Goal: Check status: Check status

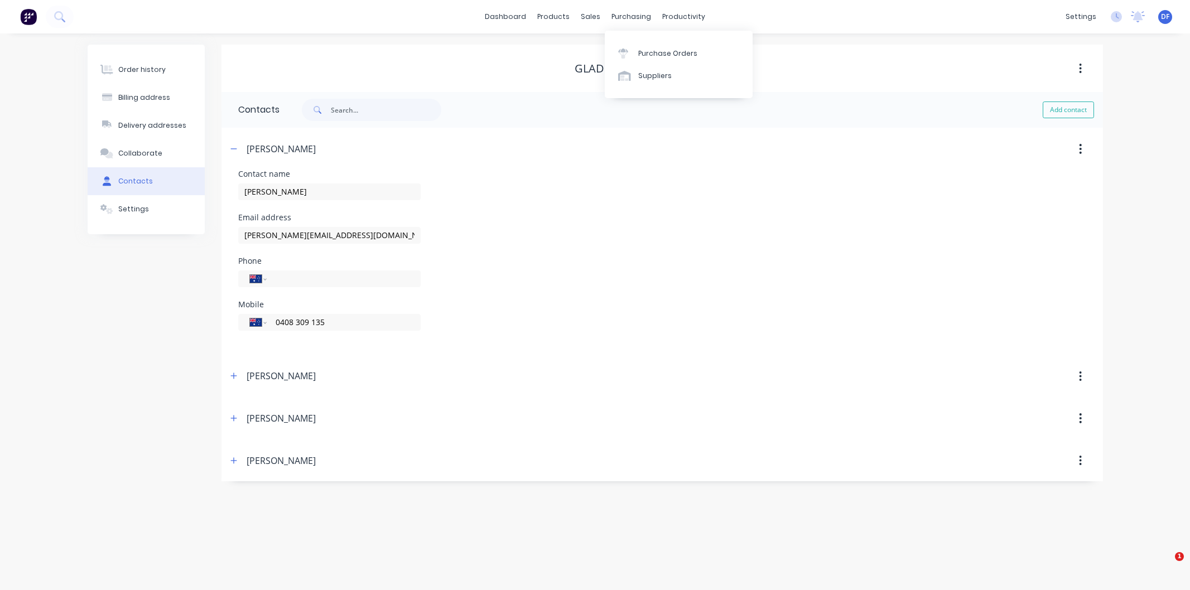
select select "AU"
click at [665, 52] on div "Purchase Orders" at bounding box center [667, 54] width 59 height 10
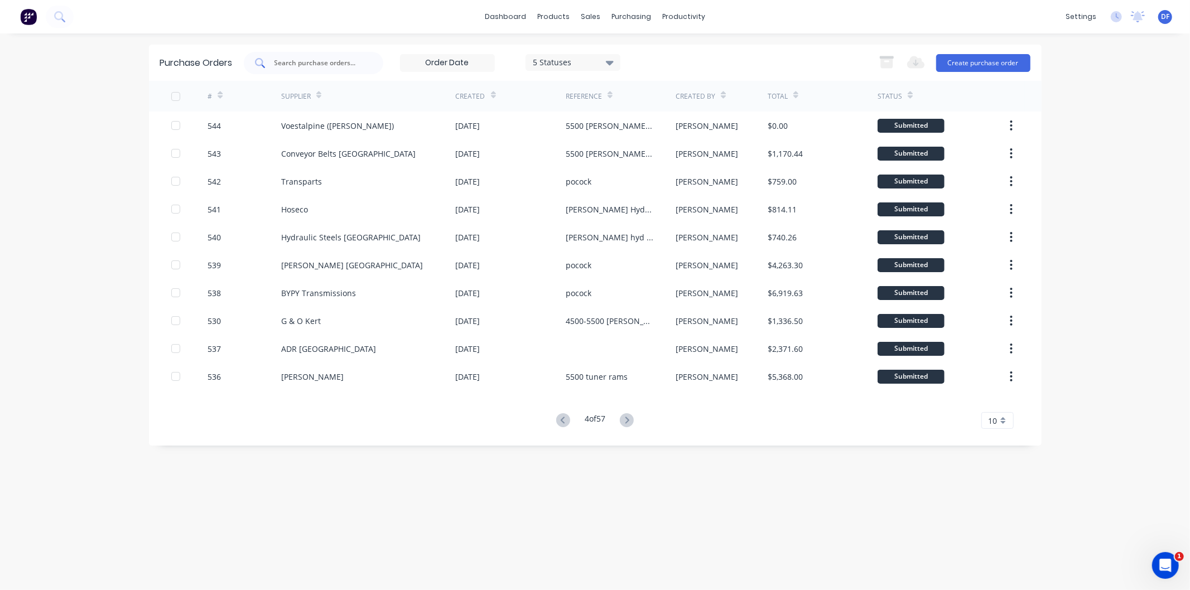
click at [316, 60] on input "text" at bounding box center [319, 62] width 93 height 11
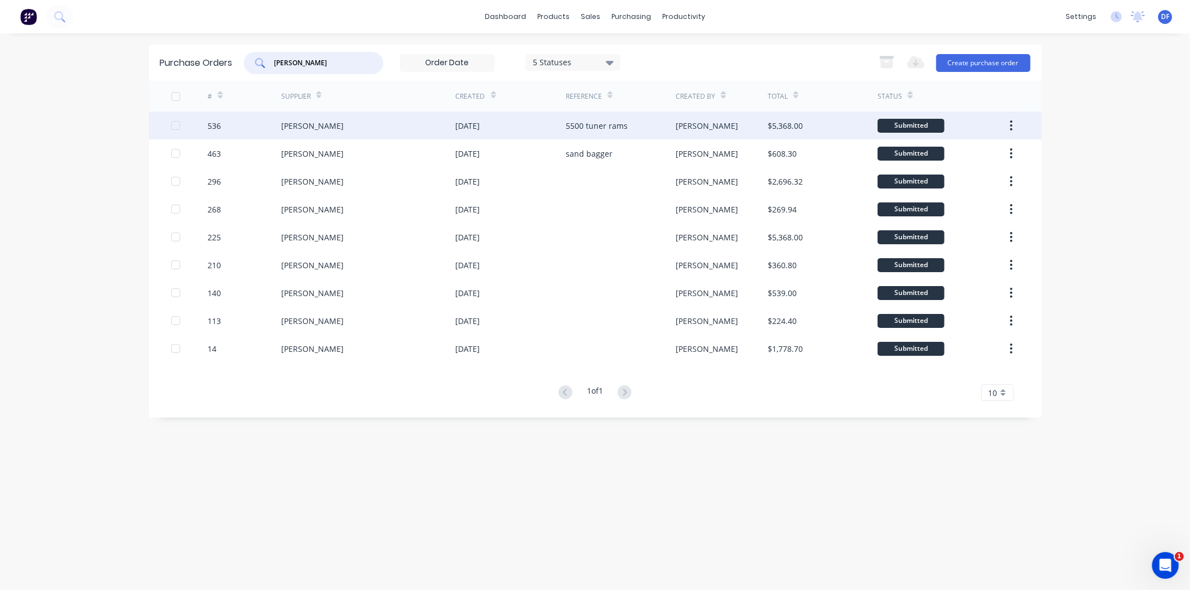
type input "[PERSON_NAME]"
click at [320, 123] on div "[PERSON_NAME]" at bounding box center [312, 126] width 62 height 12
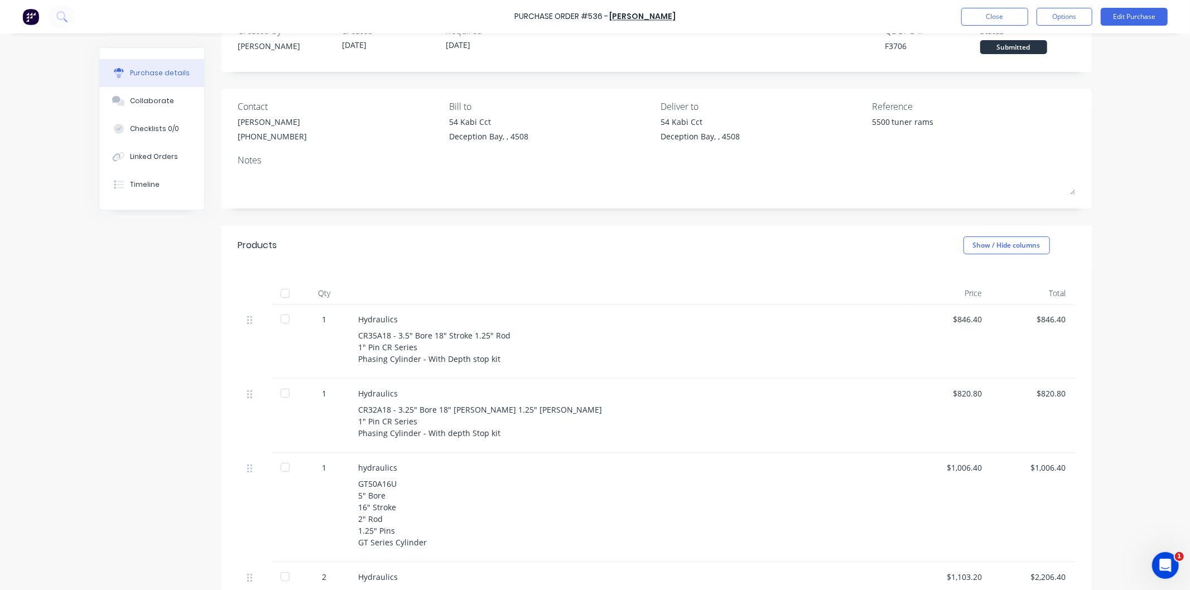
scroll to position [124, 0]
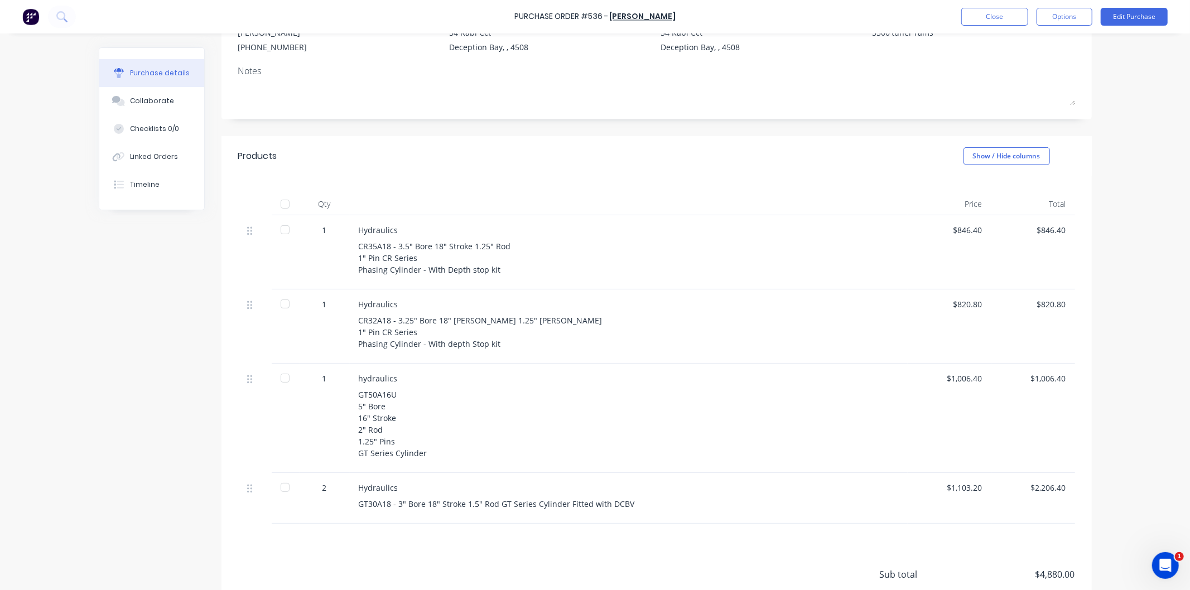
type textarea "x"
